Goal: Task Accomplishment & Management: Use online tool/utility

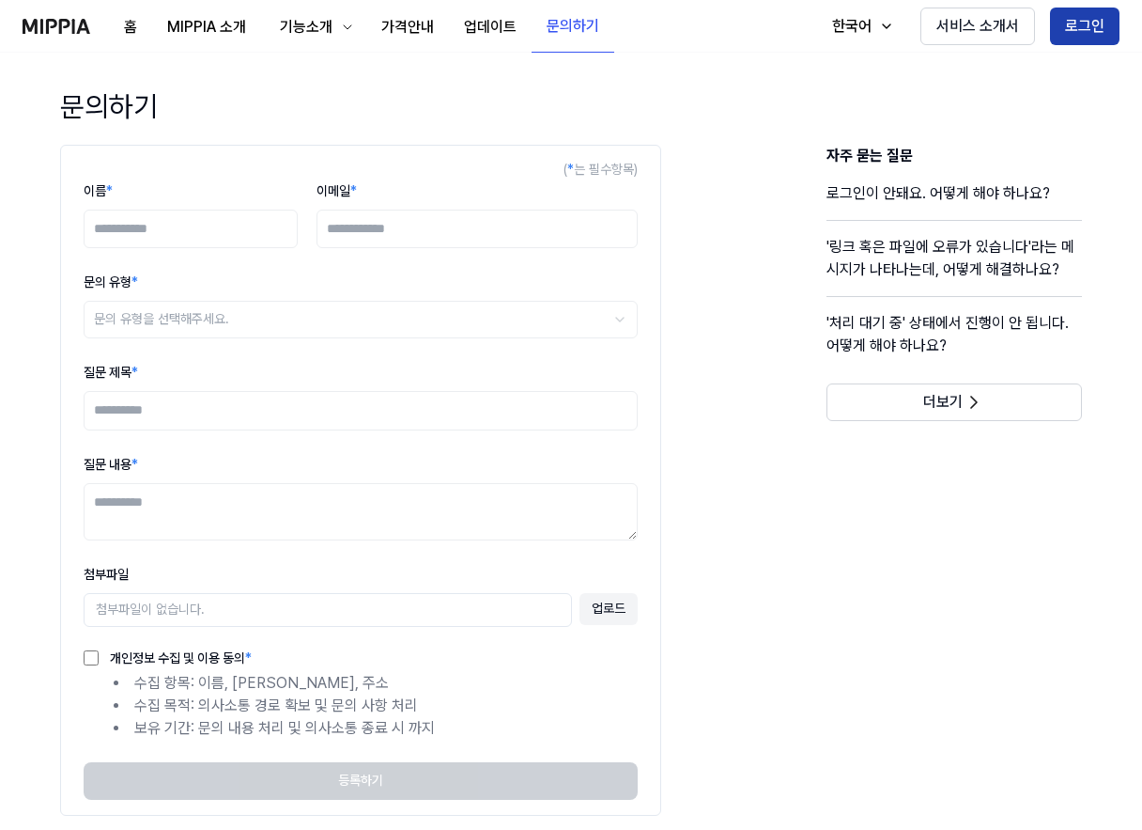
click at [1087, 21] on button "로그인" at bounding box center [1085, 27] width 70 height 38
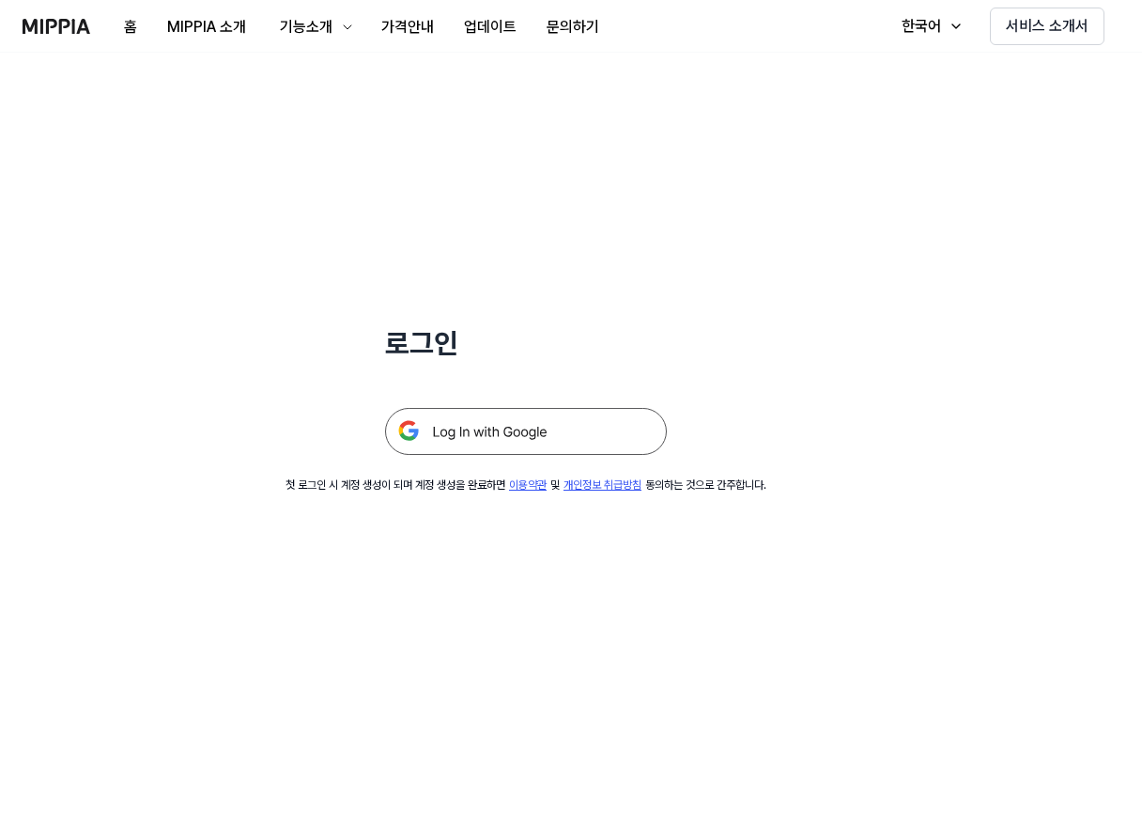
click at [500, 427] on img at bounding box center [526, 431] width 282 height 47
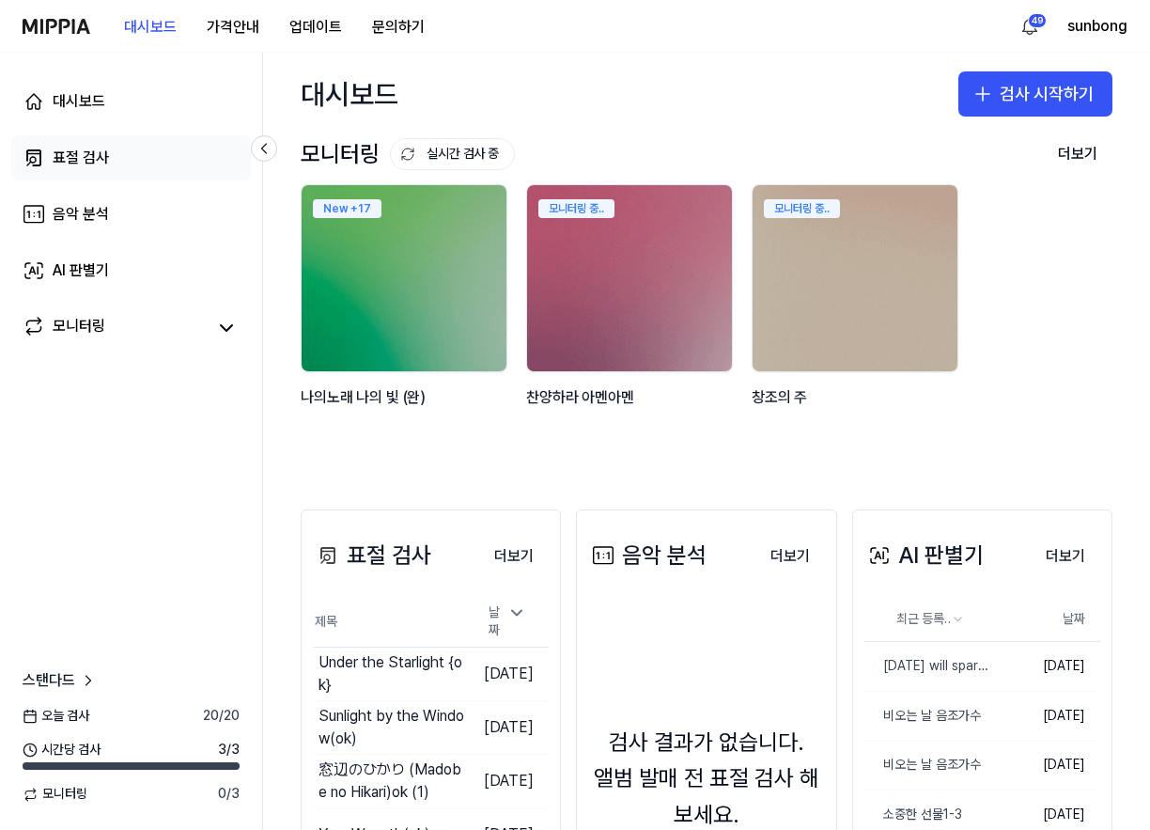
click at [67, 151] on div "표절 검사" at bounding box center [81, 158] width 56 height 23
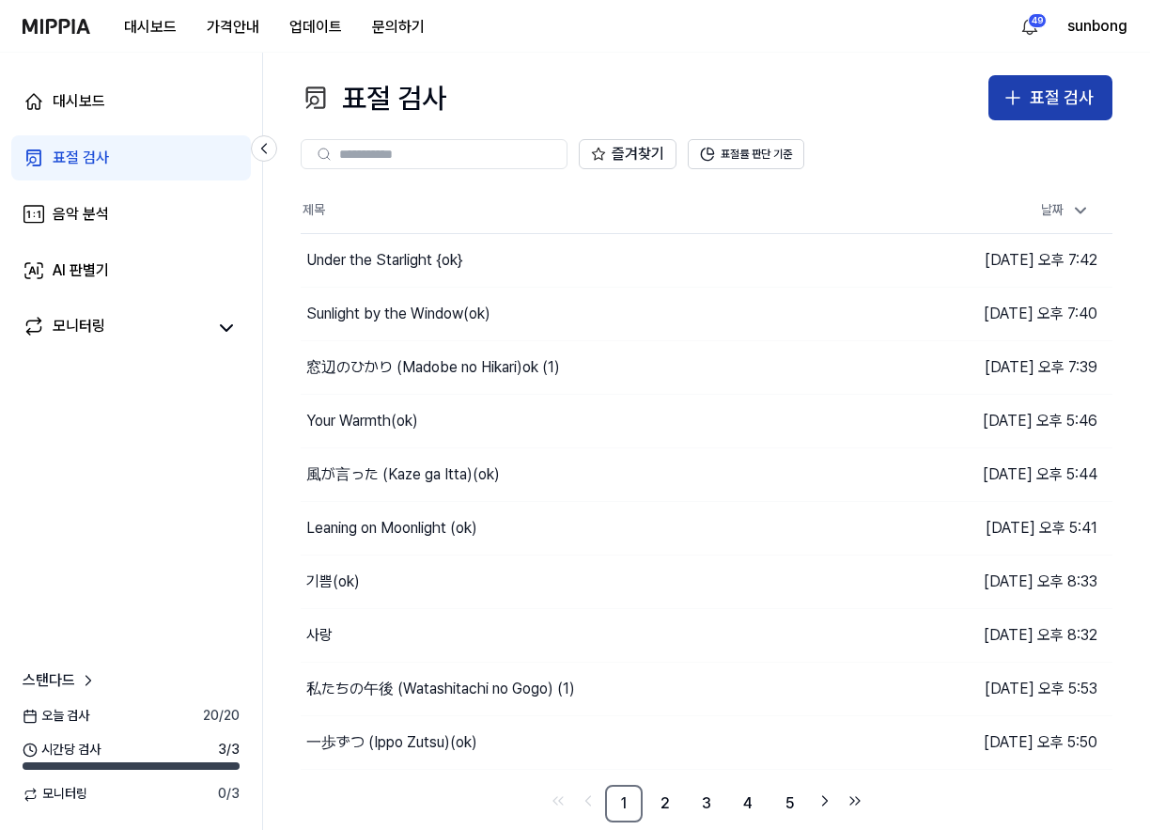
click at [1047, 85] on div "표절 검사" at bounding box center [1062, 98] width 64 height 27
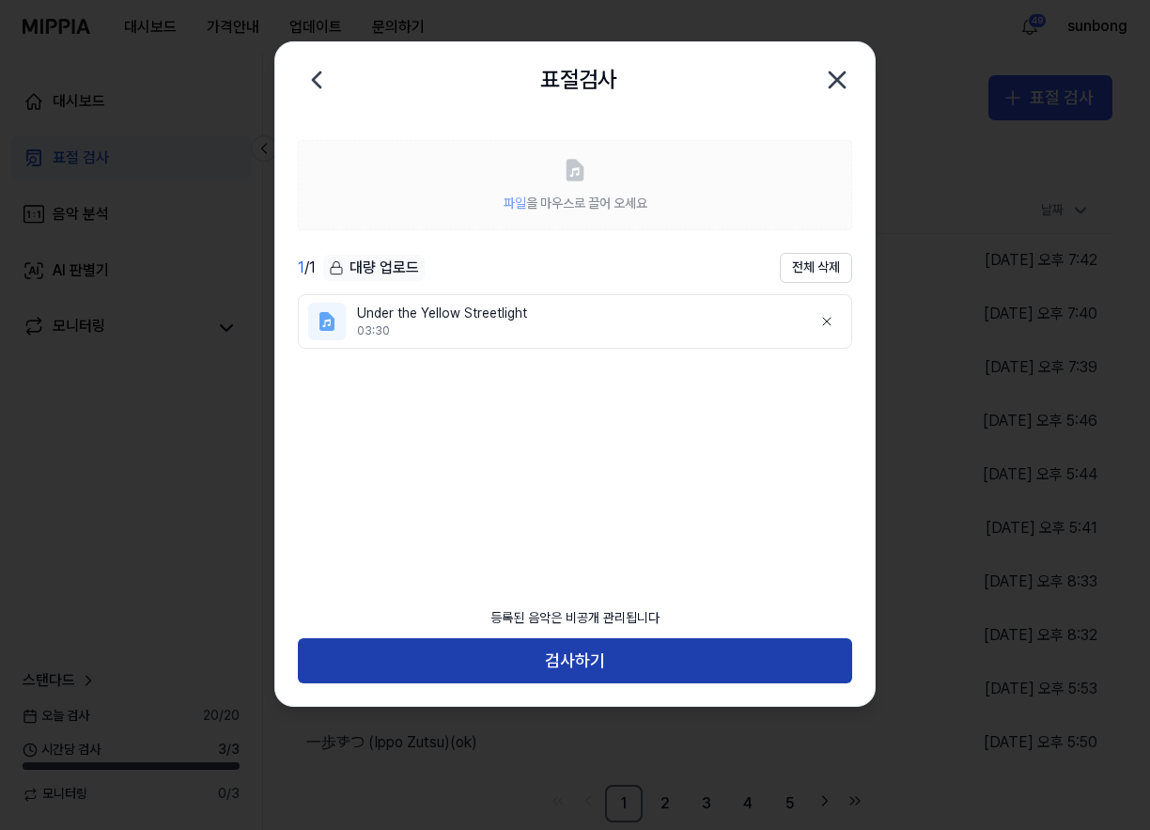
click at [575, 659] on button "검사하기" at bounding box center [575, 660] width 554 height 45
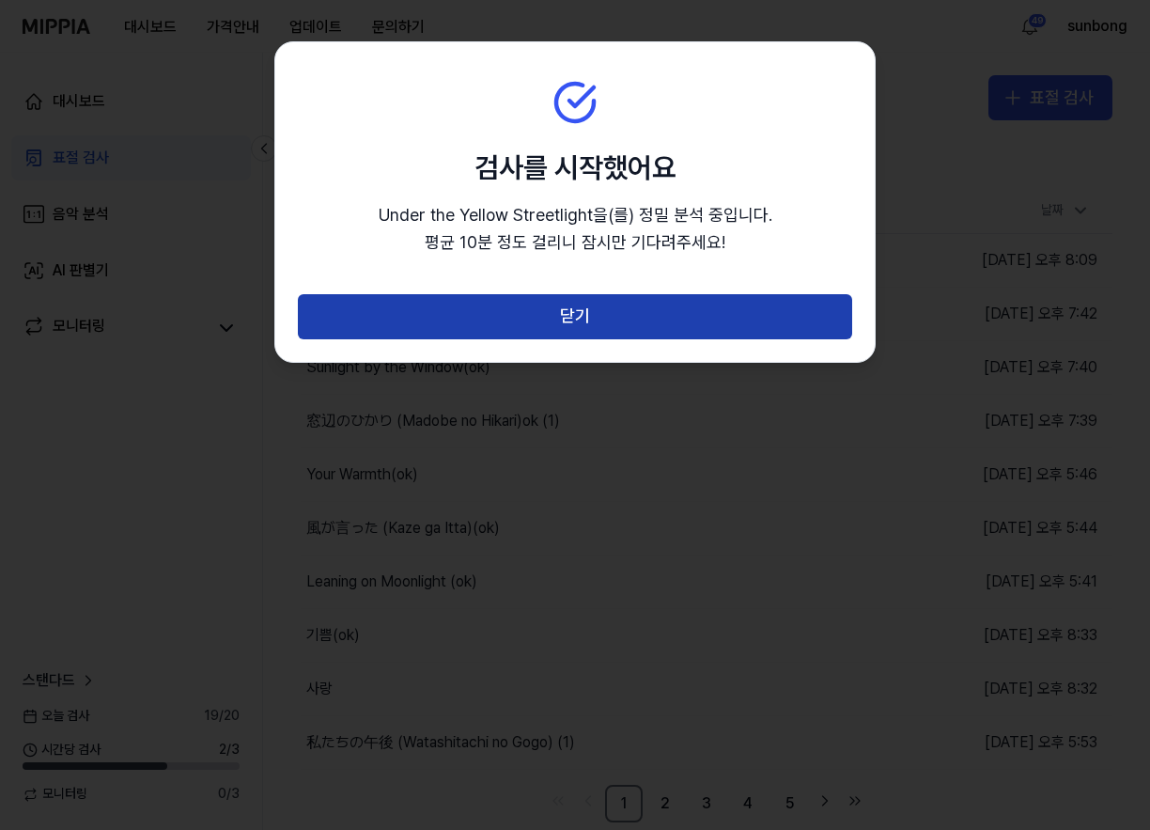
click at [579, 307] on button "닫기" at bounding box center [575, 316] width 554 height 45
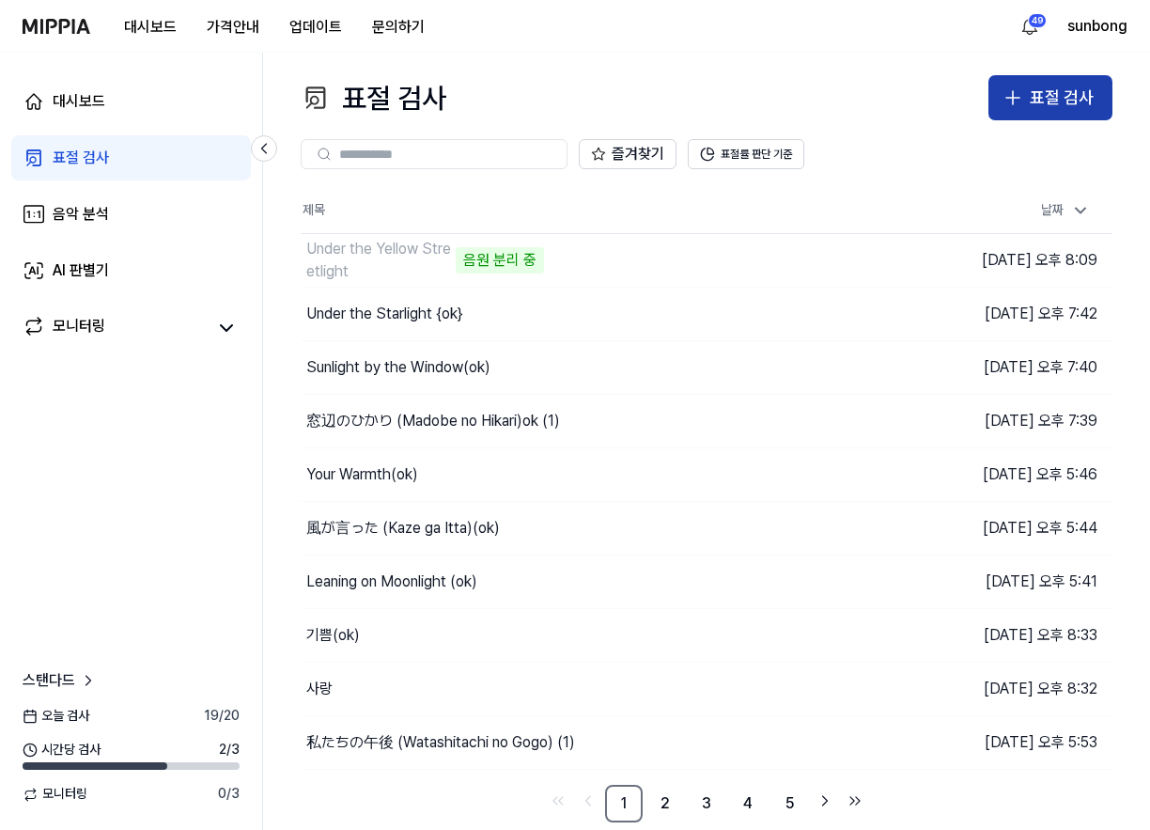
click at [1065, 90] on div "표절 검사" at bounding box center [1062, 98] width 64 height 27
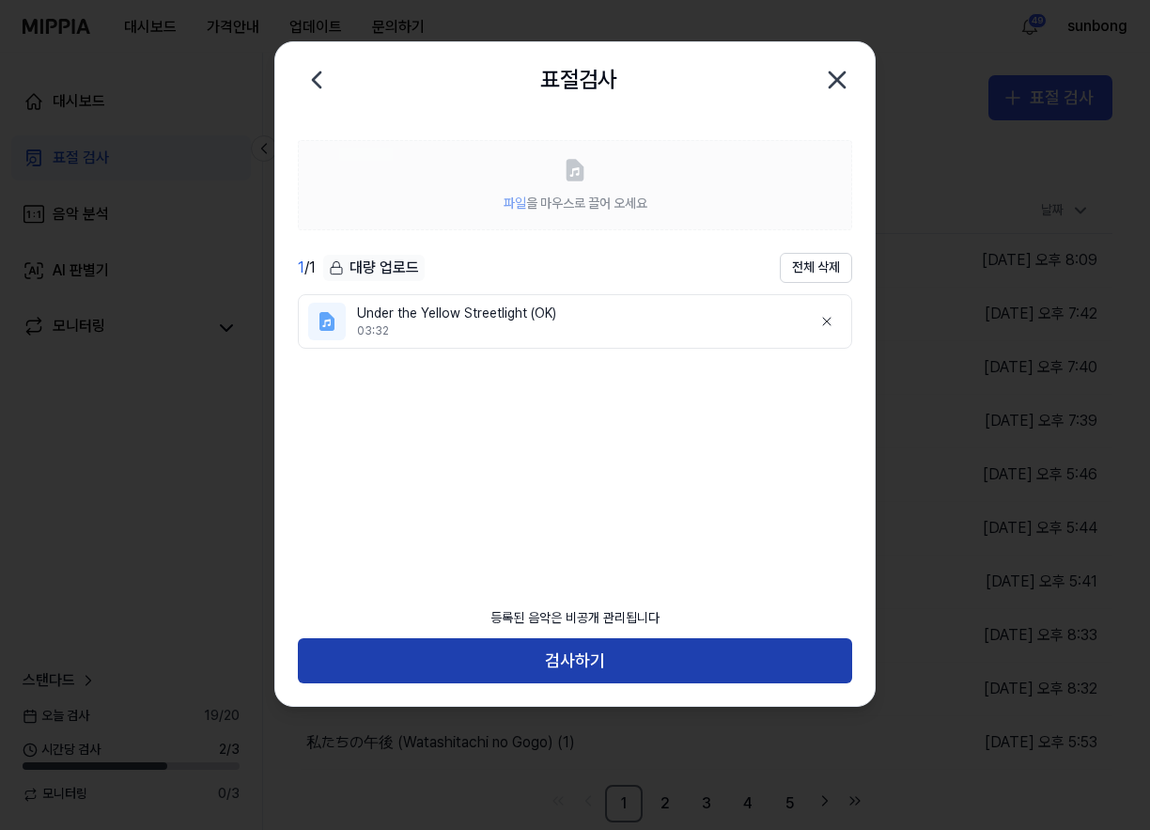
click at [588, 652] on button "검사하기" at bounding box center [575, 660] width 554 height 45
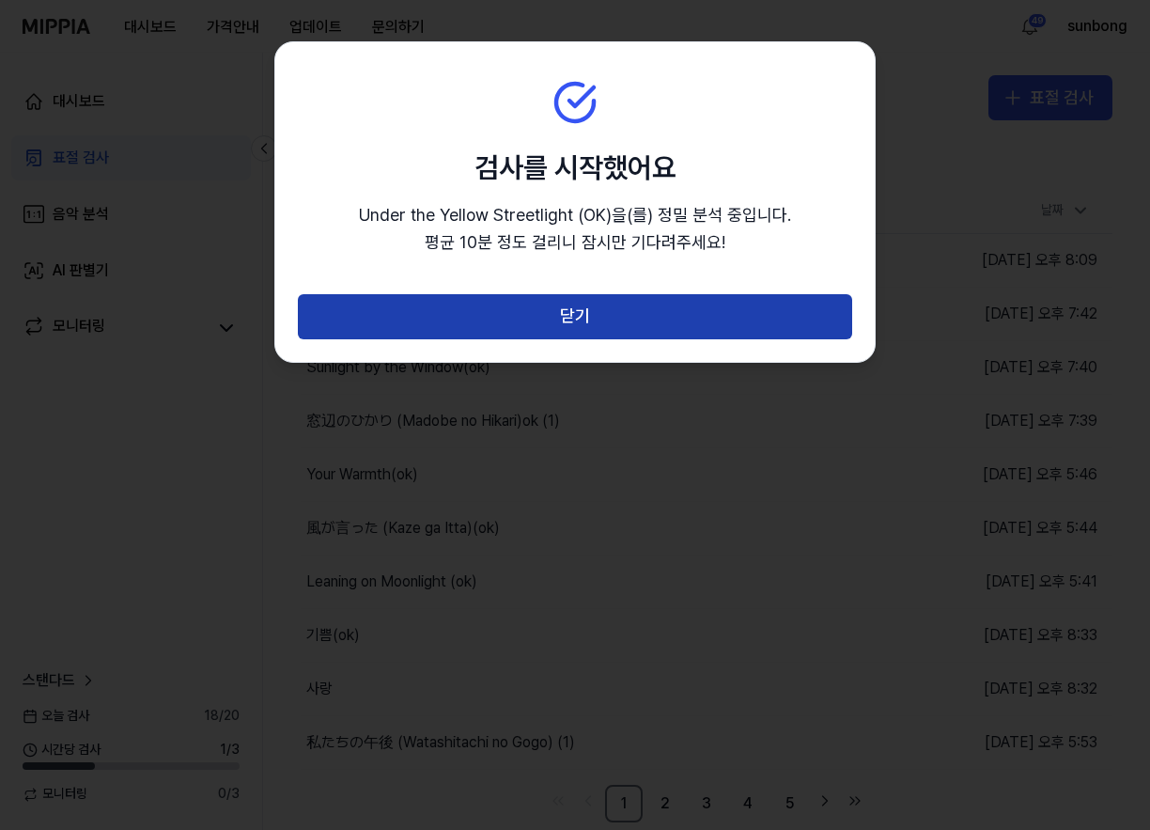
click at [570, 310] on button "닫기" at bounding box center [575, 316] width 554 height 45
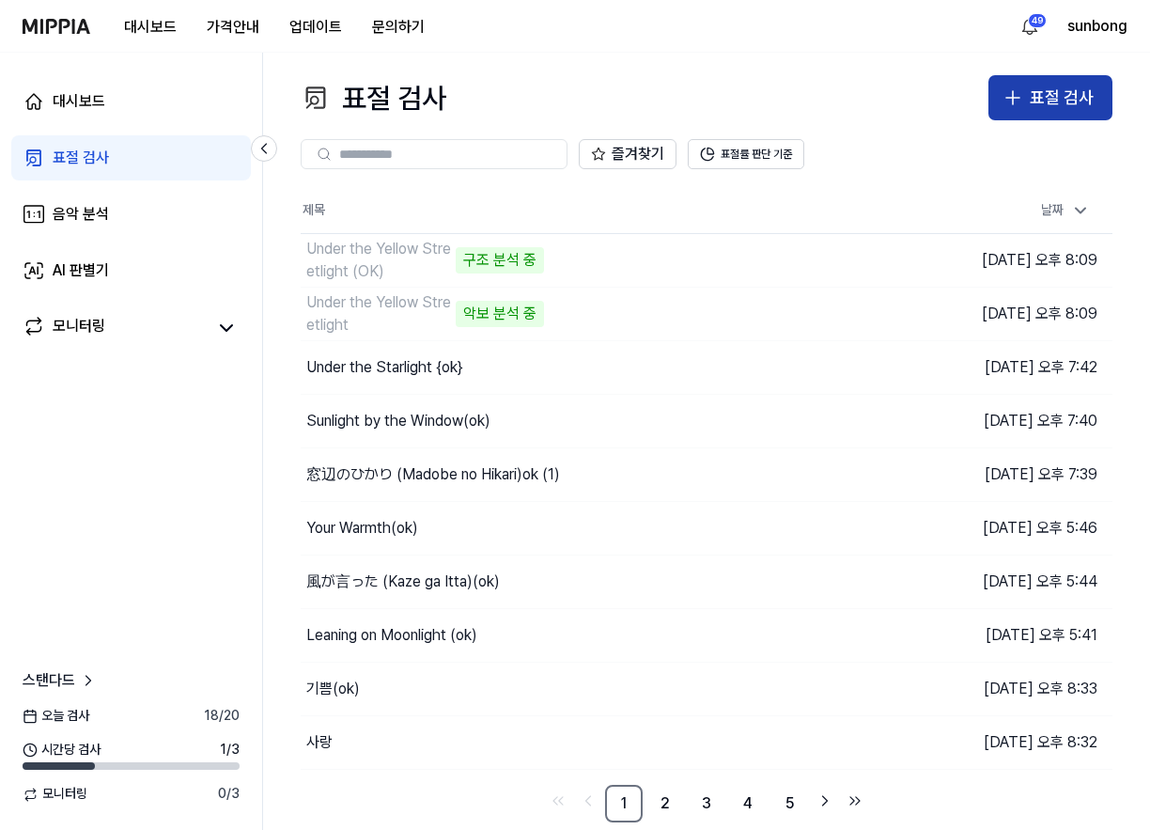
click at [1035, 85] on div "표절 검사" at bounding box center [1062, 98] width 64 height 27
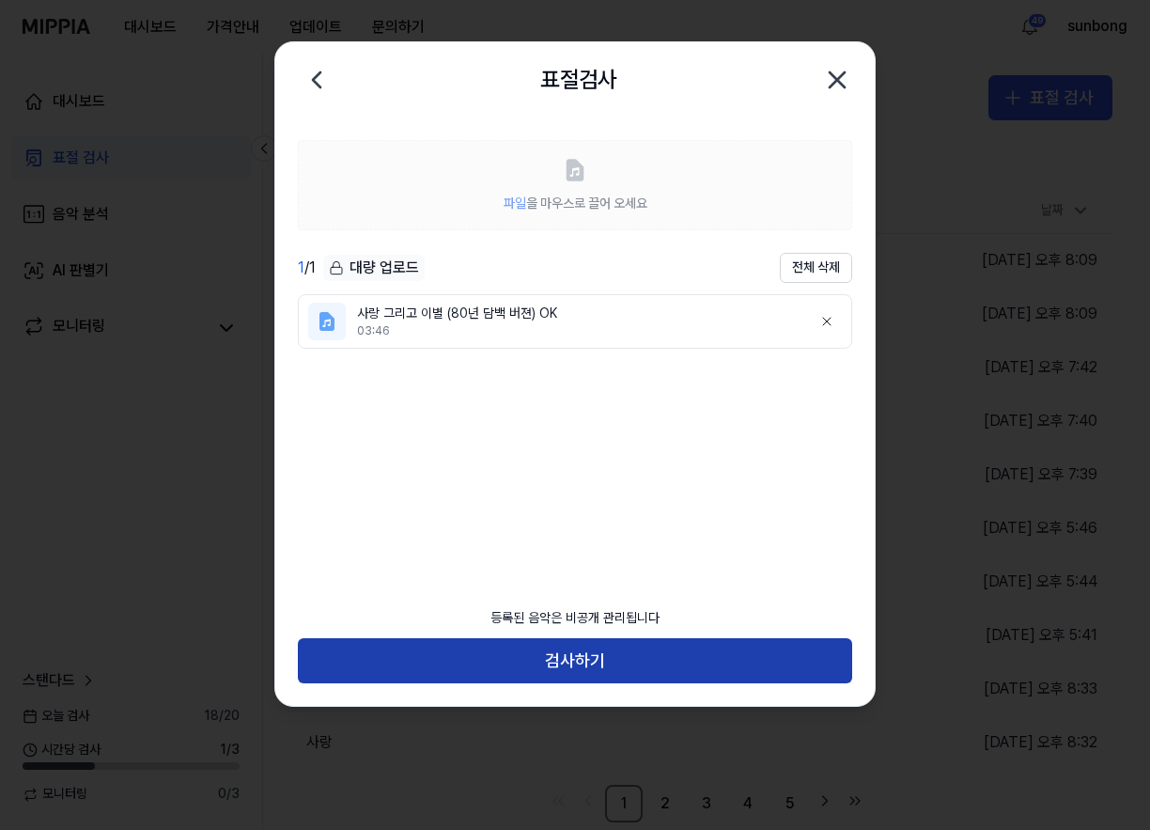
click at [621, 661] on button "검사하기" at bounding box center [575, 660] width 554 height 45
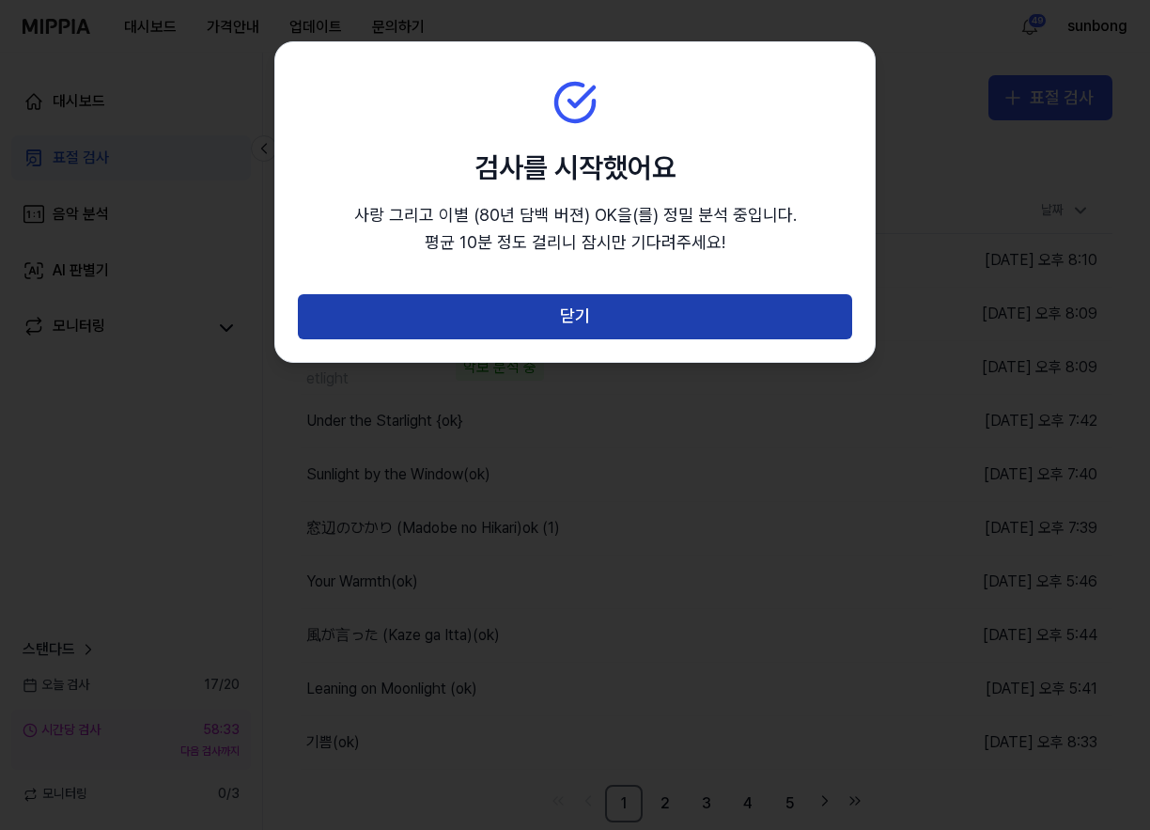
click at [578, 317] on button "닫기" at bounding box center [575, 316] width 554 height 45
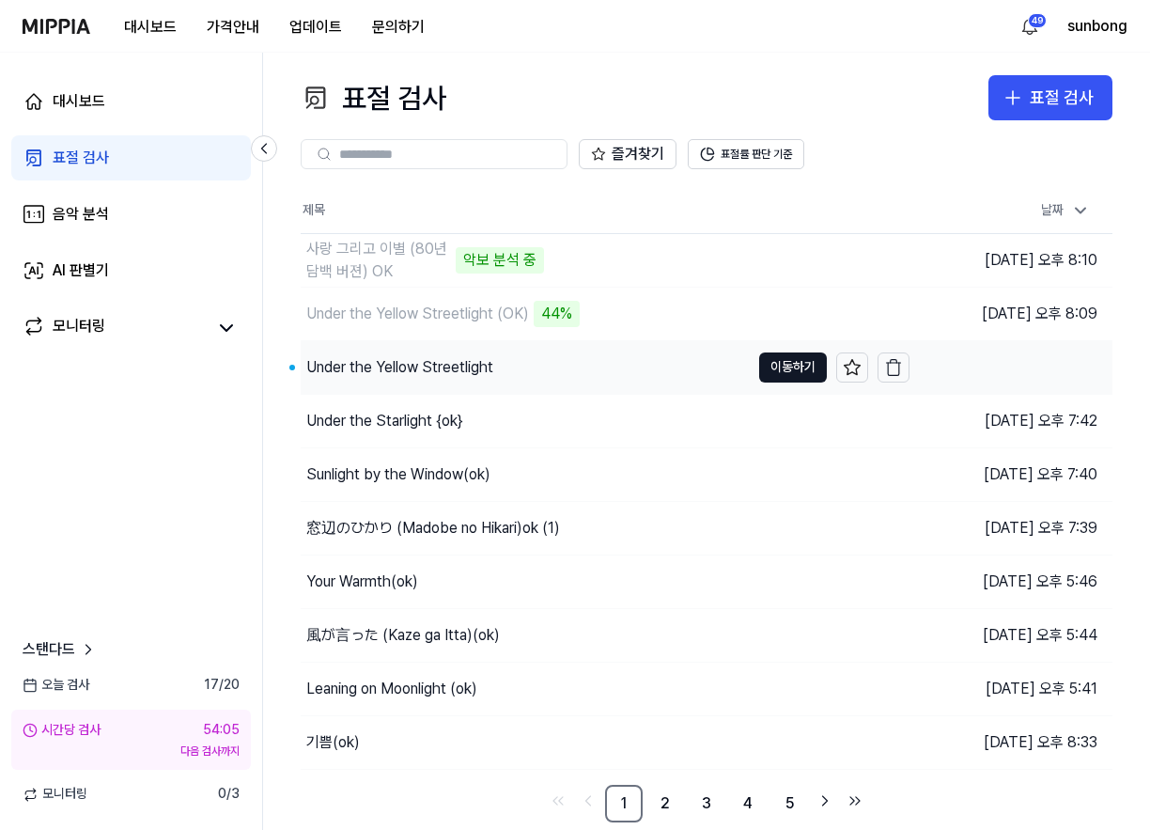
click at [455, 367] on div "Under the Yellow Streetlight" at bounding box center [399, 367] width 187 height 23
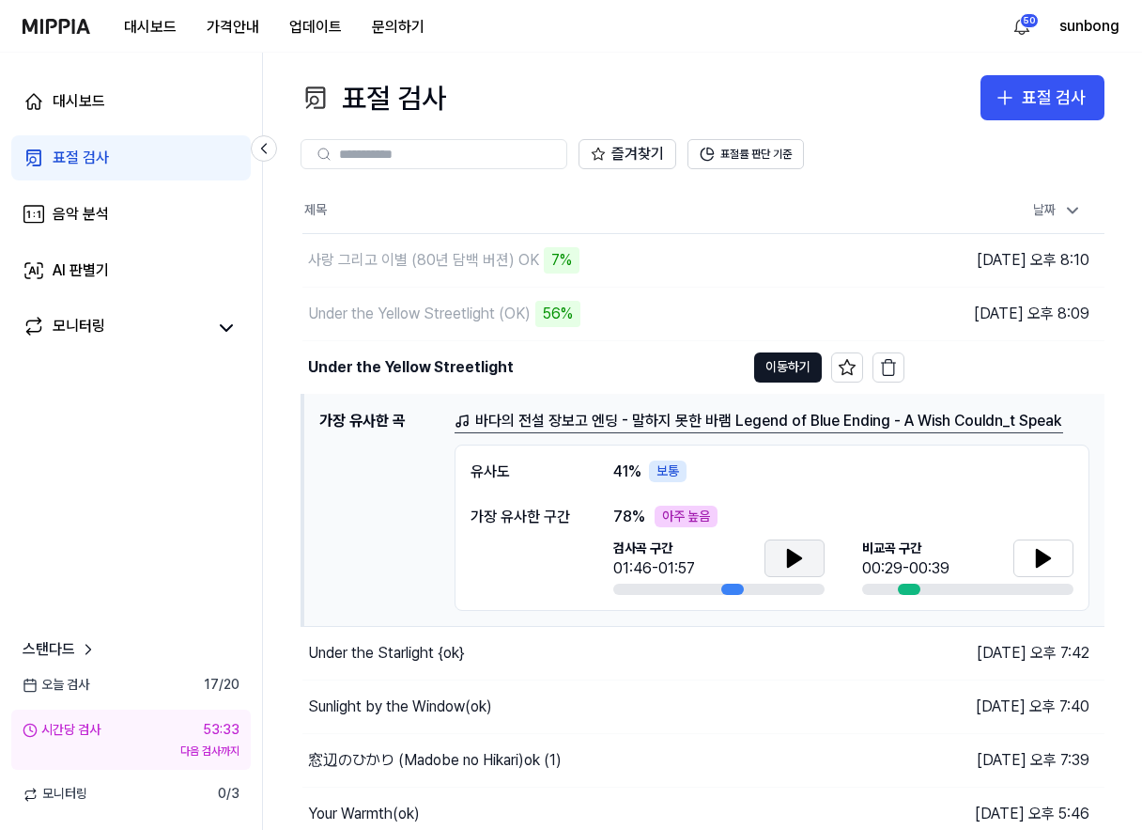
click at [797, 557] on icon at bounding box center [794, 558] width 13 height 17
click at [797, 552] on icon at bounding box center [799, 557] width 4 height 15
click at [1044, 554] on icon at bounding box center [1043, 558] width 13 height 17
click at [1043, 554] on icon at bounding box center [1043, 558] width 23 height 23
click at [1040, 556] on icon at bounding box center [1043, 558] width 13 height 17
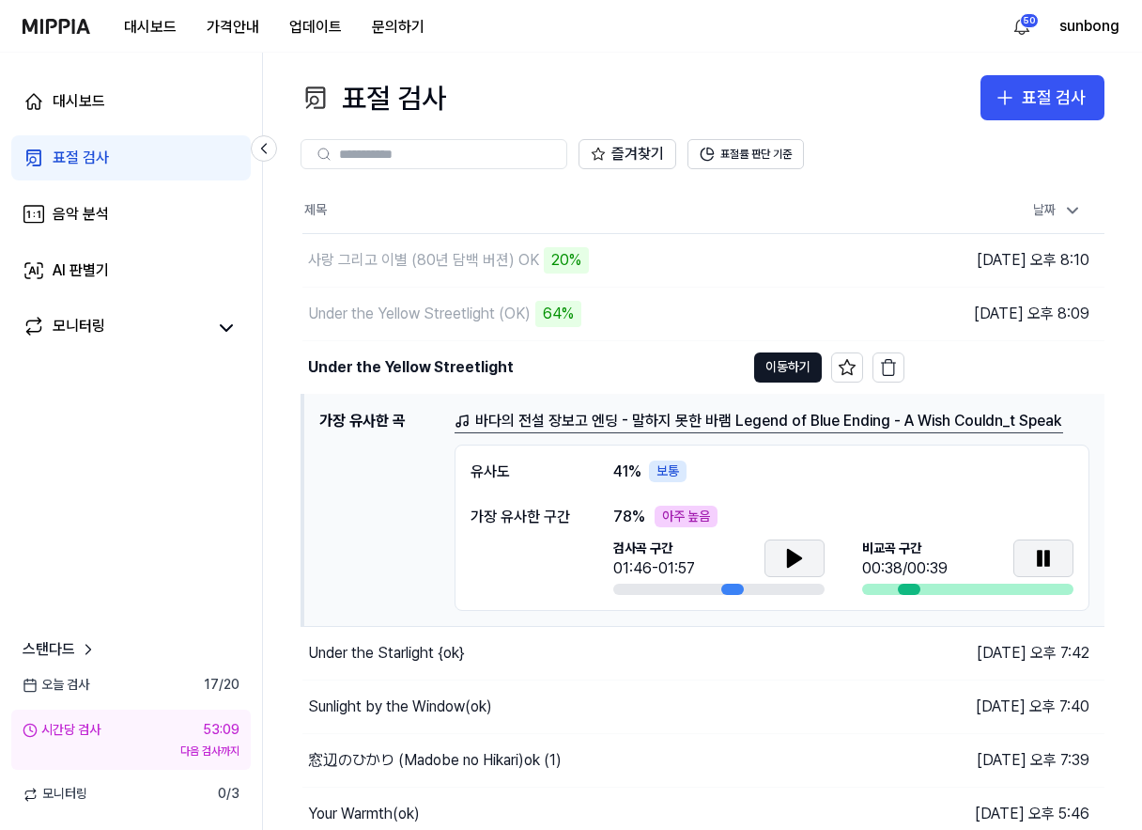
click at [1043, 553] on icon at bounding box center [1043, 558] width 23 height 23
click at [797, 551] on icon at bounding box center [794, 558] width 23 height 23
click at [793, 555] on icon at bounding box center [791, 557] width 4 height 15
click at [792, 555] on icon at bounding box center [794, 558] width 13 height 17
drag, startPoint x: 1040, startPoint y: 553, endPoint x: 1028, endPoint y: 589, distance: 37.7
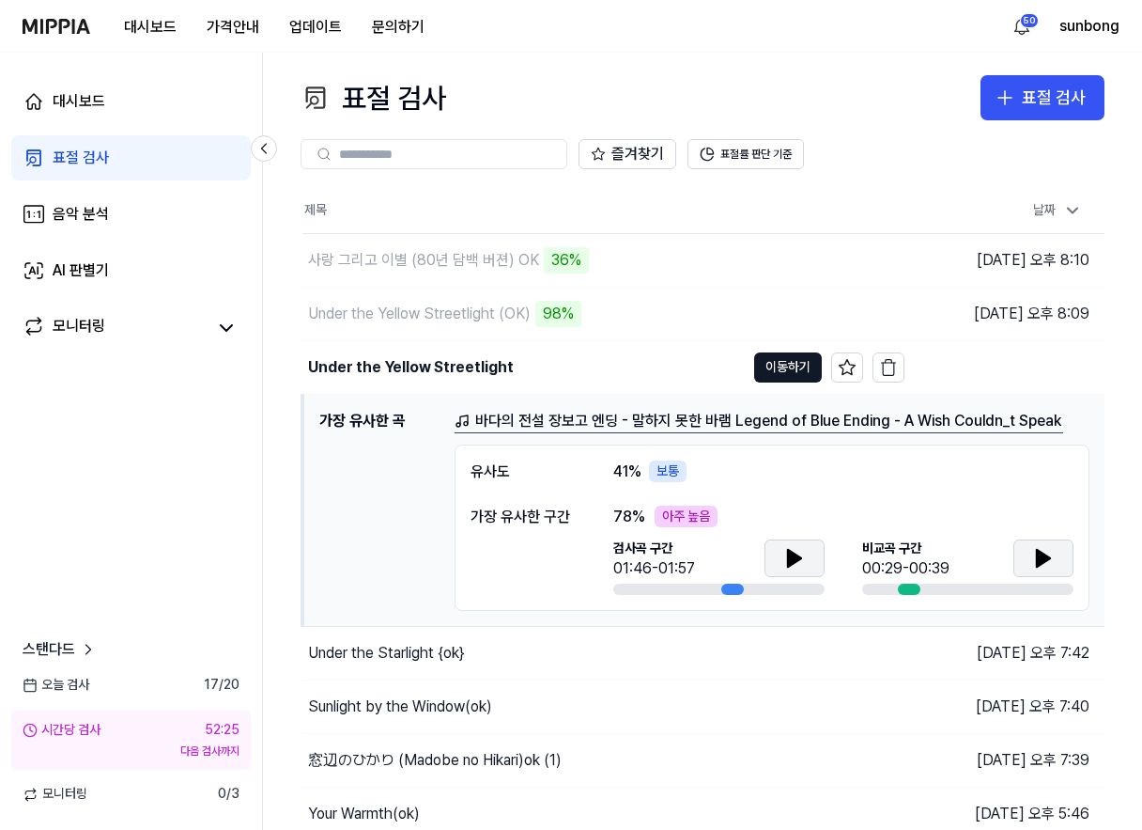
click at [1039, 552] on icon at bounding box center [1043, 558] width 13 height 17
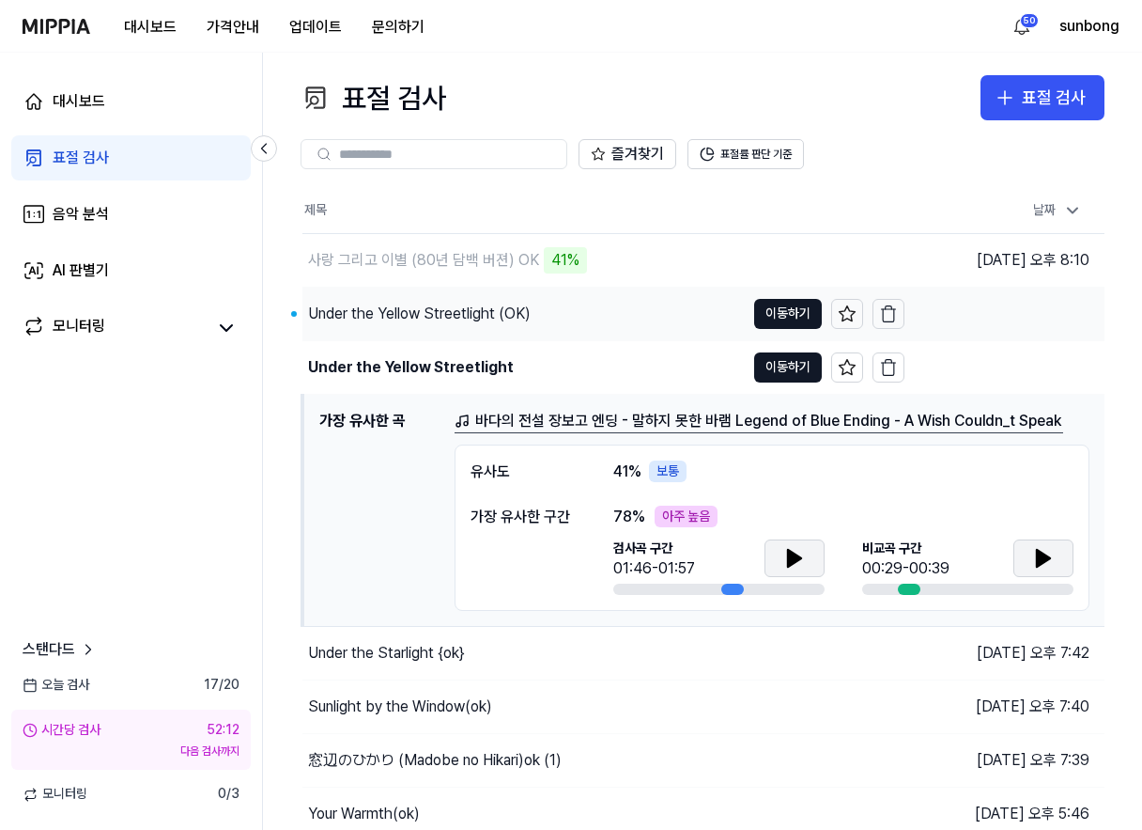
click at [469, 309] on div "Under the Yellow Streetlight (OK)" at bounding box center [419, 314] width 223 height 23
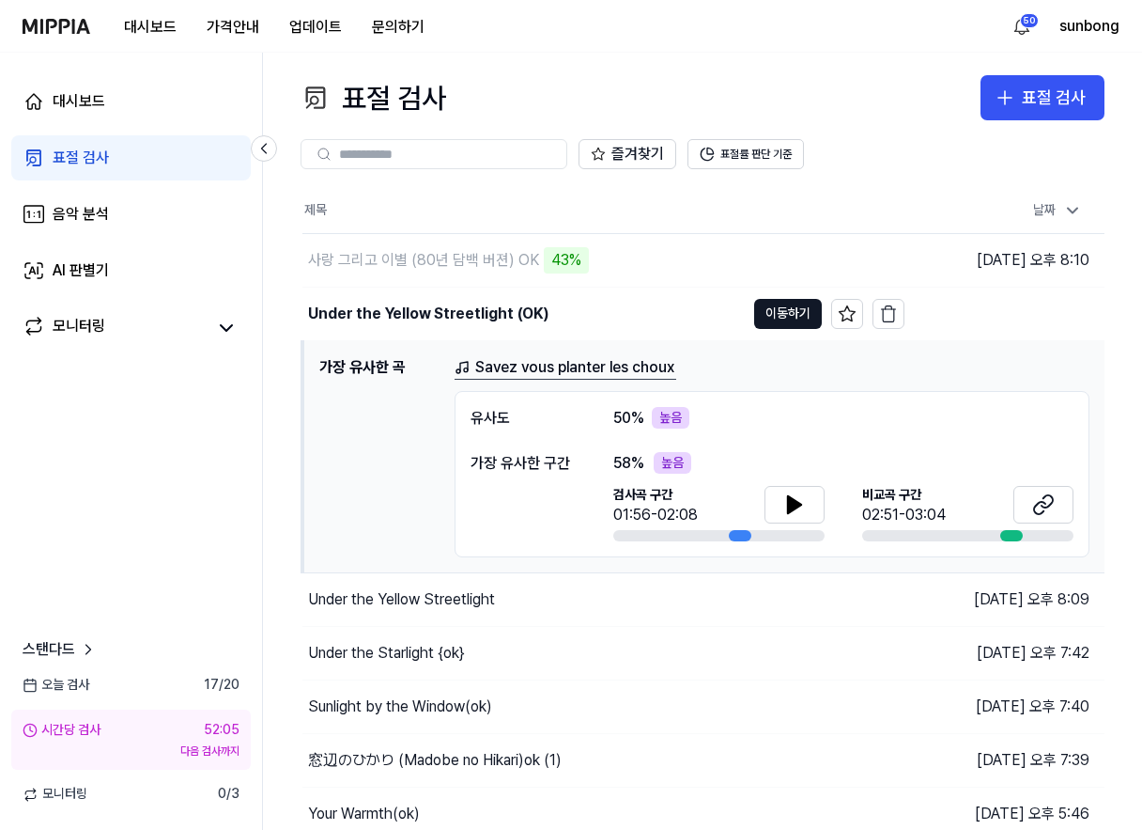
click at [728, 46] on div "대시보드 가격안내 업데이트 문의하기 50 sunbong" at bounding box center [571, 26] width 1097 height 52
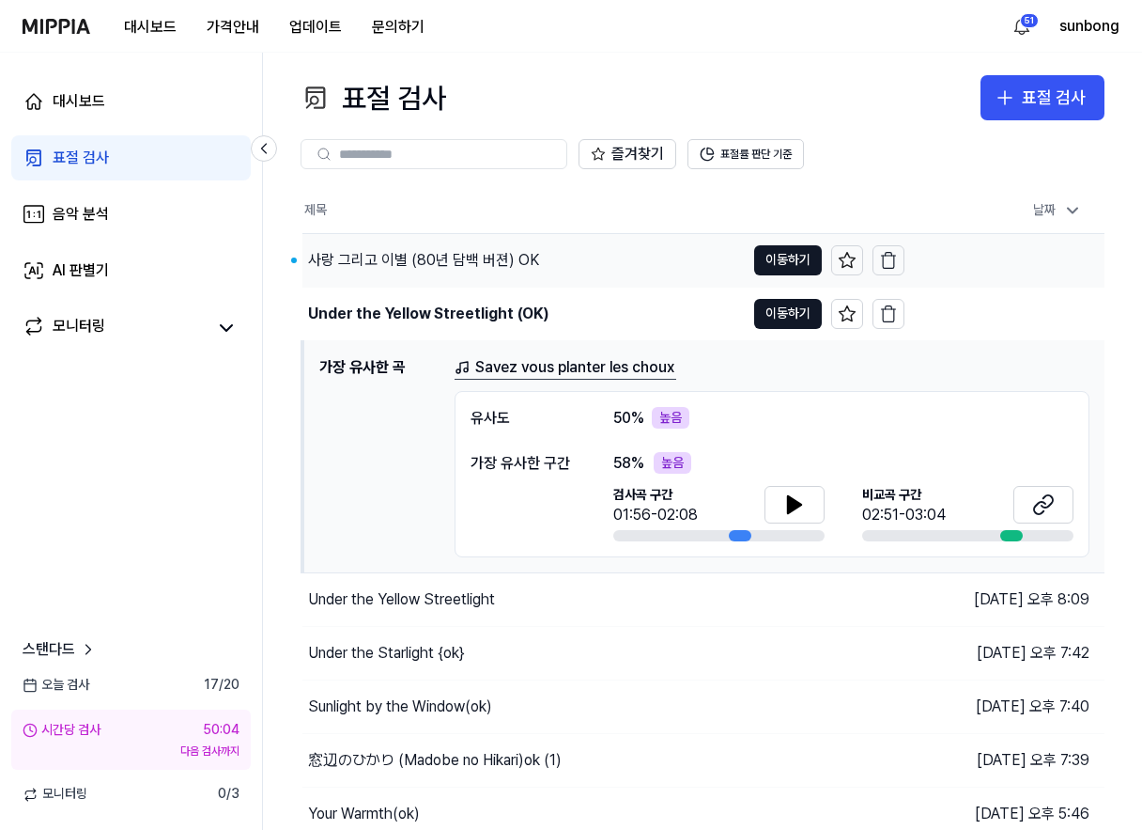
click at [492, 255] on div "사랑 그리고 이별 (80년 담백 버젼) OK" at bounding box center [423, 260] width 231 height 23
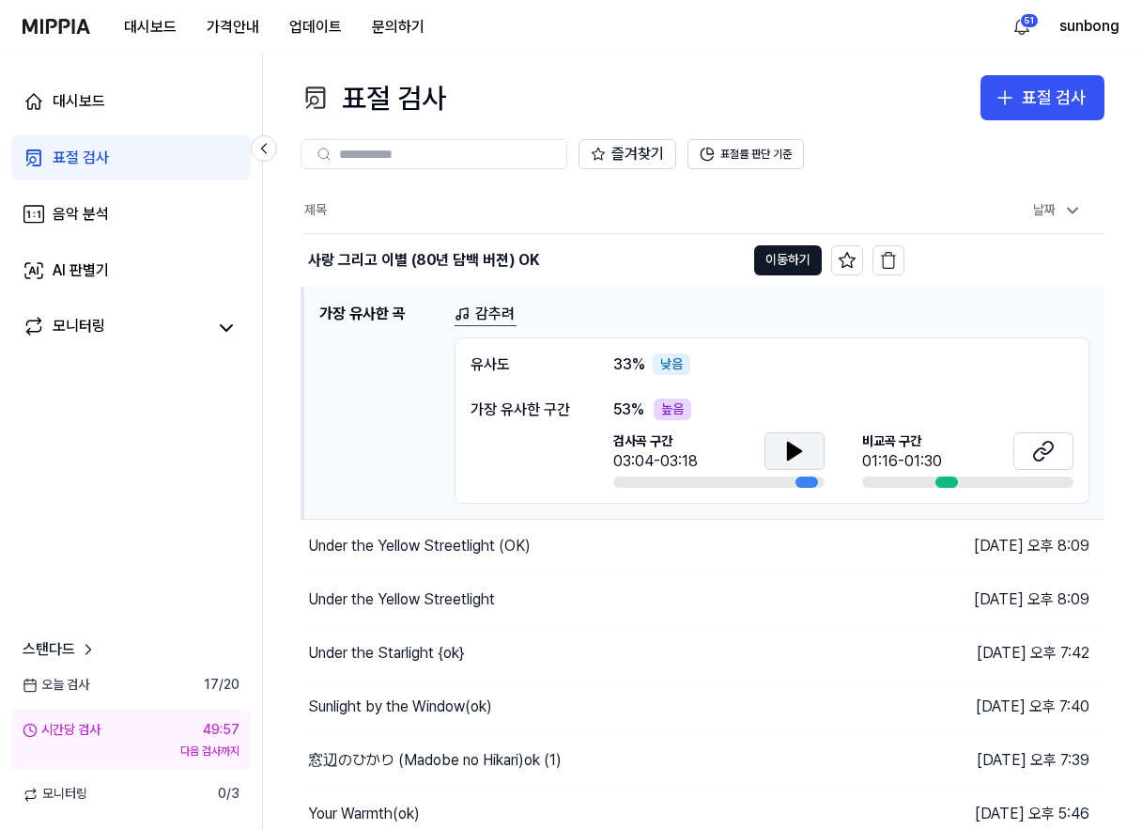
click at [796, 438] on button at bounding box center [795, 451] width 60 height 38
click at [796, 449] on icon at bounding box center [794, 451] width 23 height 23
click at [1048, 453] on icon at bounding box center [1047, 448] width 11 height 12
click at [782, 449] on button at bounding box center [795, 451] width 60 height 38
click at [793, 449] on icon at bounding box center [791, 449] width 4 height 15
